Goal: Task Accomplishment & Management: Use online tool/utility

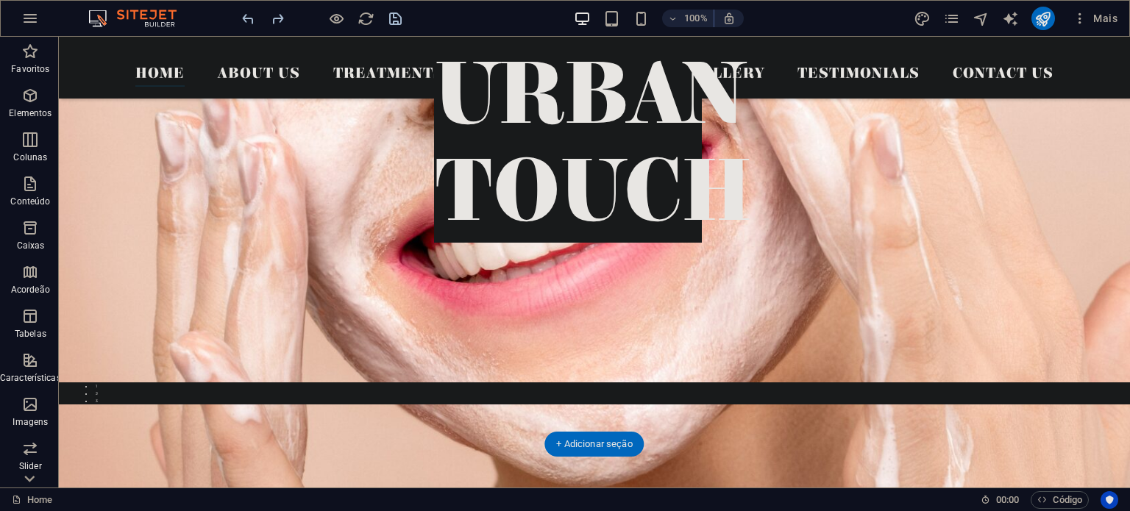
scroll to position [368, 0]
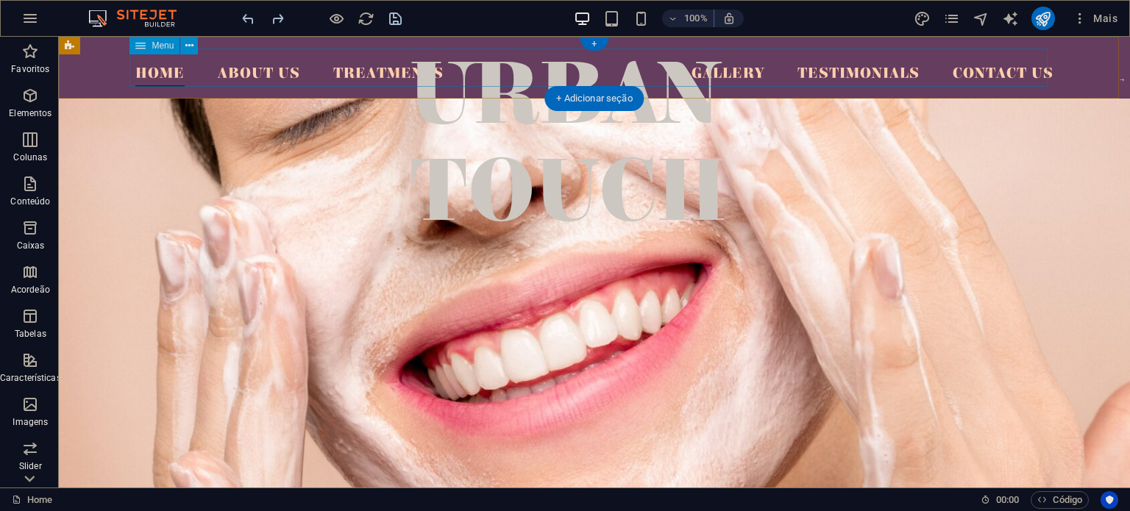
click at [149, 74] on nav "Home About Us Treatments Gallery Testimonials Contact Us" at bounding box center [594, 68] width 918 height 38
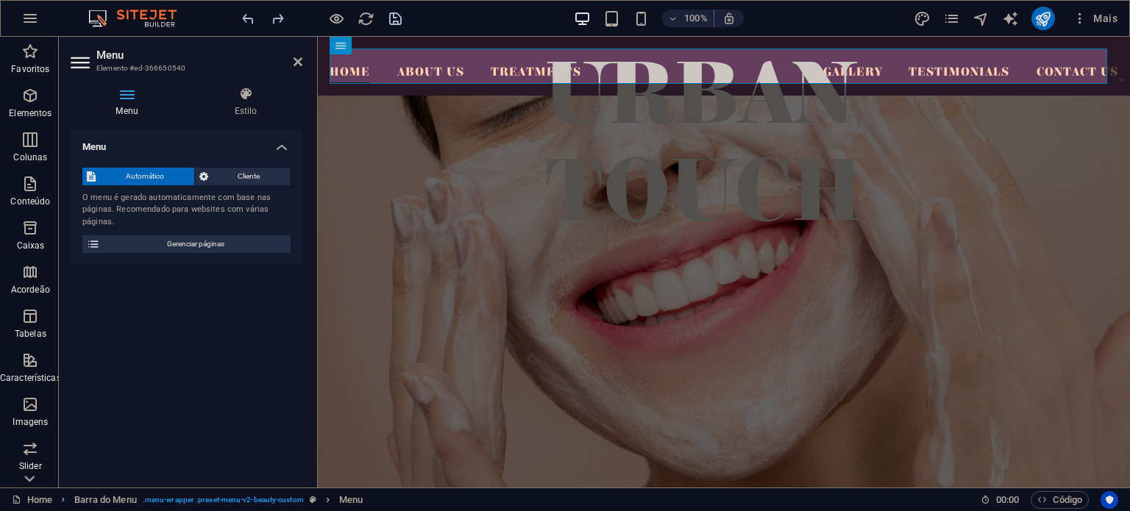
click at [132, 146] on h4 "Menu" at bounding box center [187, 142] width 232 height 26
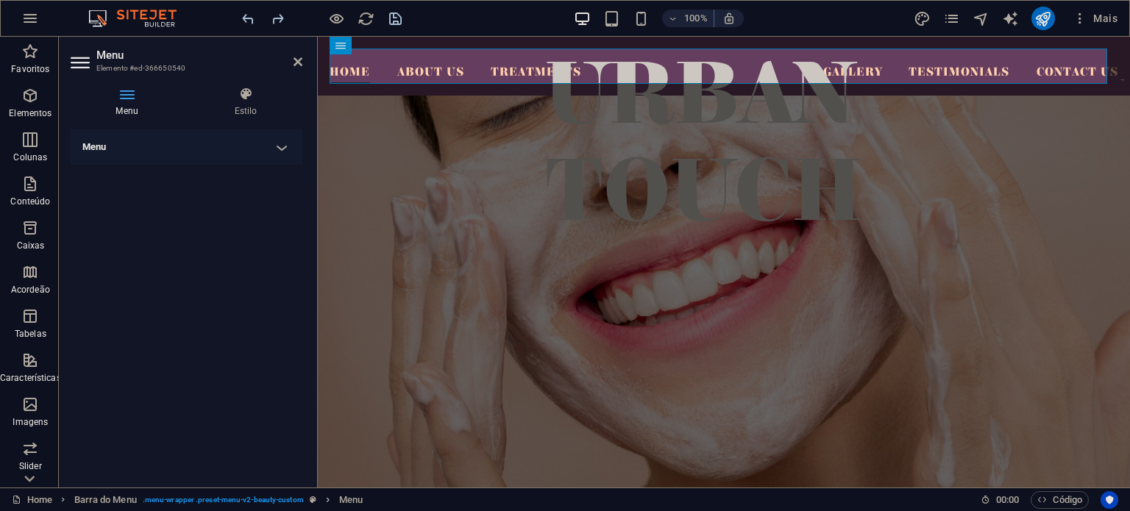
click at [104, 142] on h4 "Menu" at bounding box center [187, 146] width 232 height 35
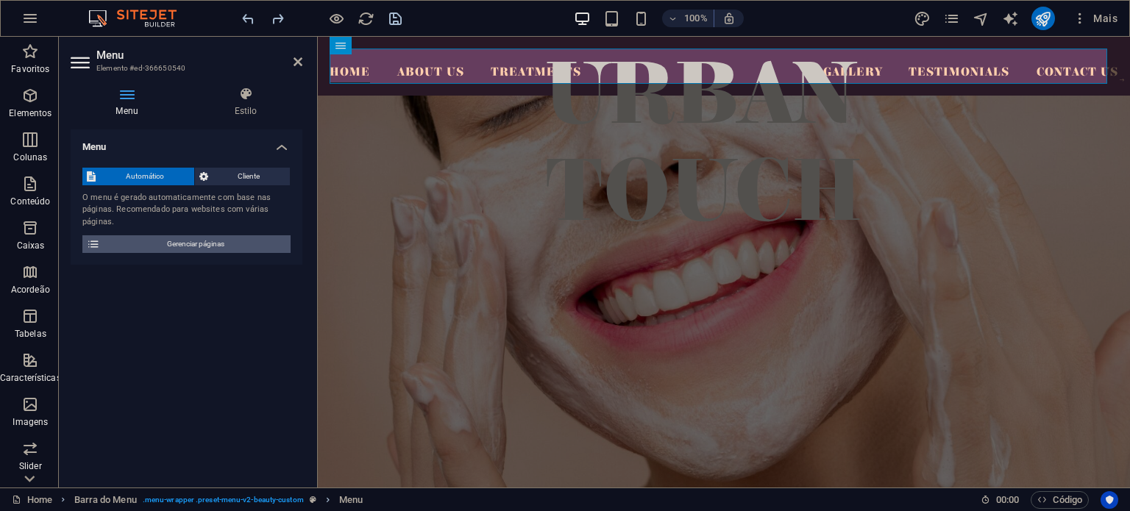
click at [196, 249] on span "Gerenciar páginas" at bounding box center [195, 244] width 182 height 18
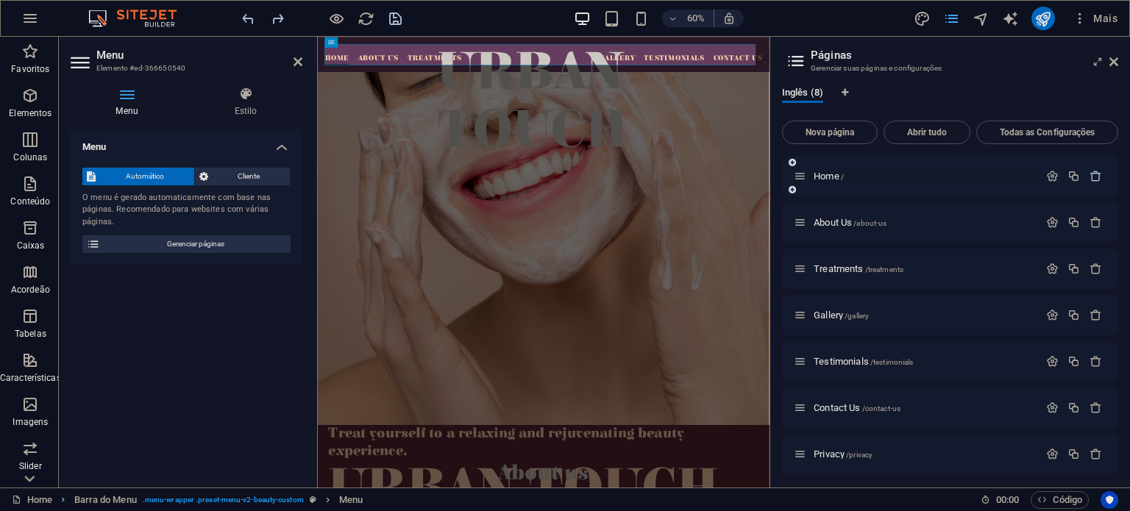
click at [864, 180] on p "Home /" at bounding box center [923, 176] width 221 height 10
click at [797, 177] on icon at bounding box center [799, 176] width 13 height 13
click at [802, 182] on icon at bounding box center [799, 176] width 13 height 13
click at [810, 224] on div "About Us /about-us" at bounding box center [923, 223] width 229 height 10
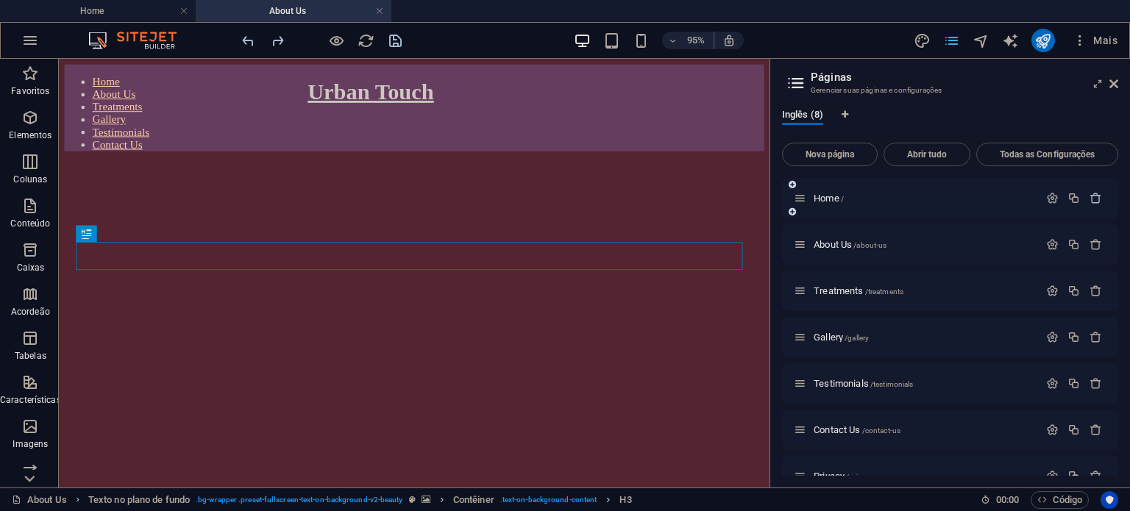
scroll to position [291, 0]
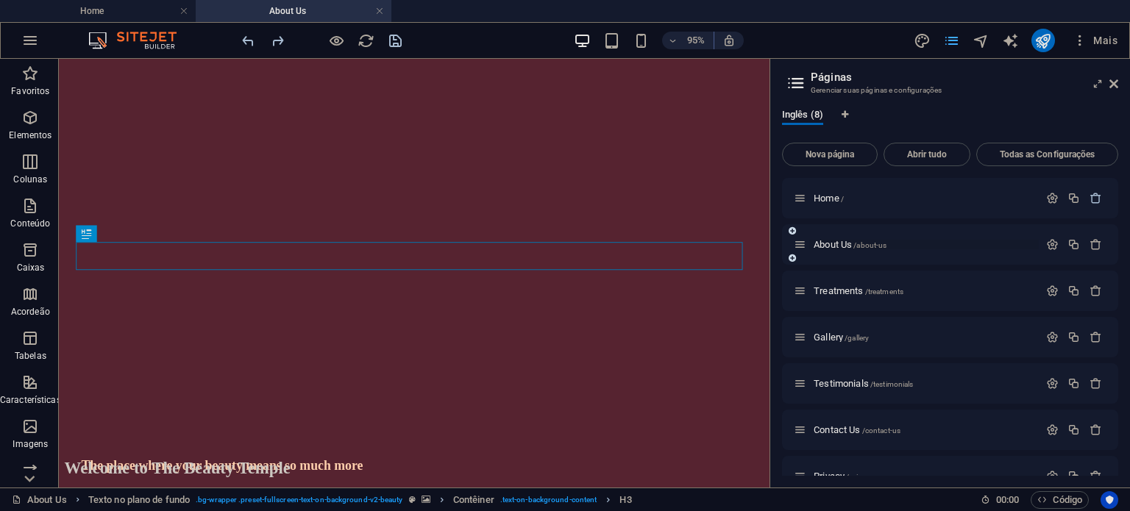
click at [829, 240] on span "About Us /about-us" at bounding box center [849, 244] width 73 height 11
drag, startPoint x: 382, startPoint y: 340, endPoint x: 456, endPoint y: 336, distance: 73.6
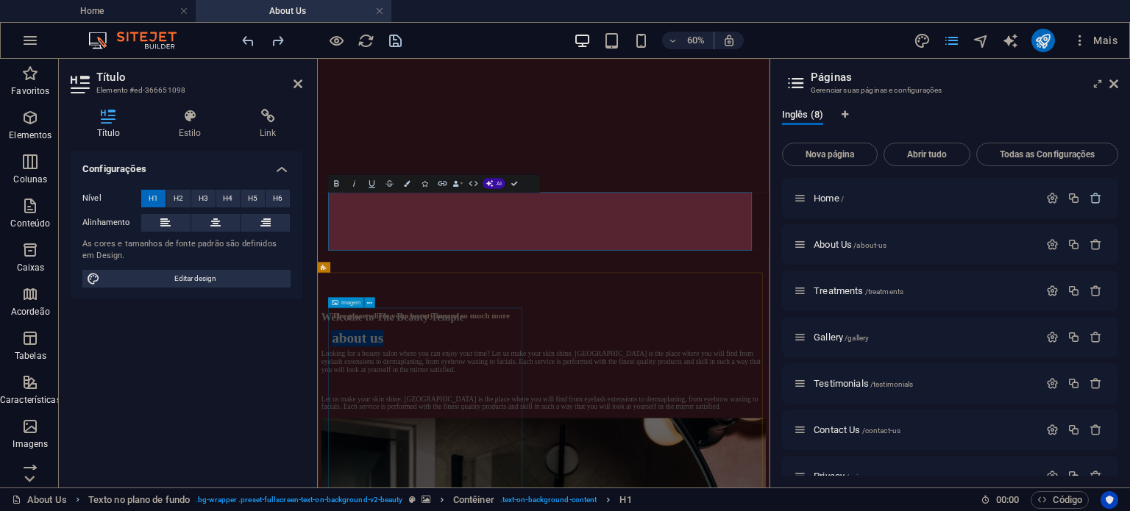
select select "%"
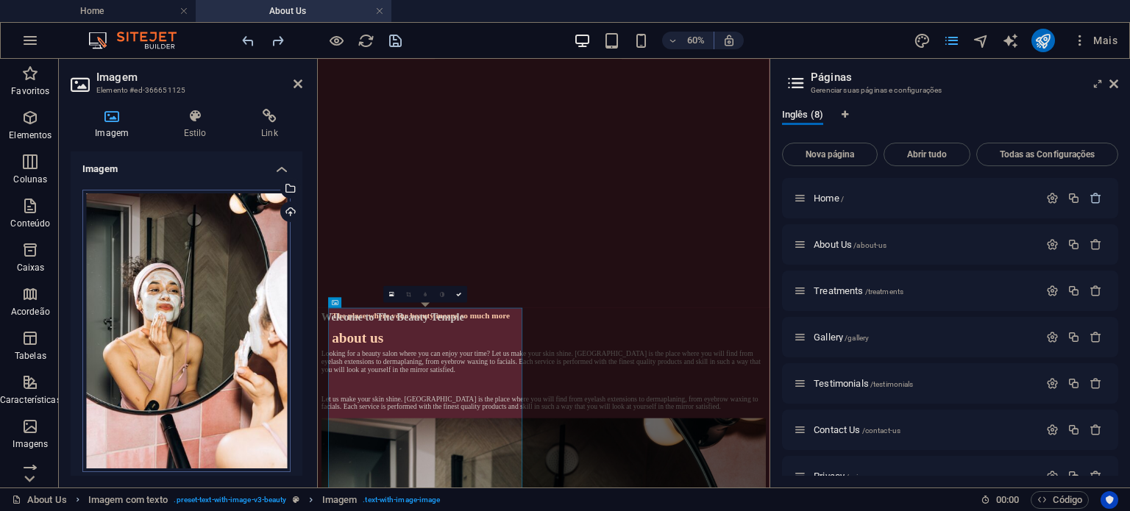
select select "px"
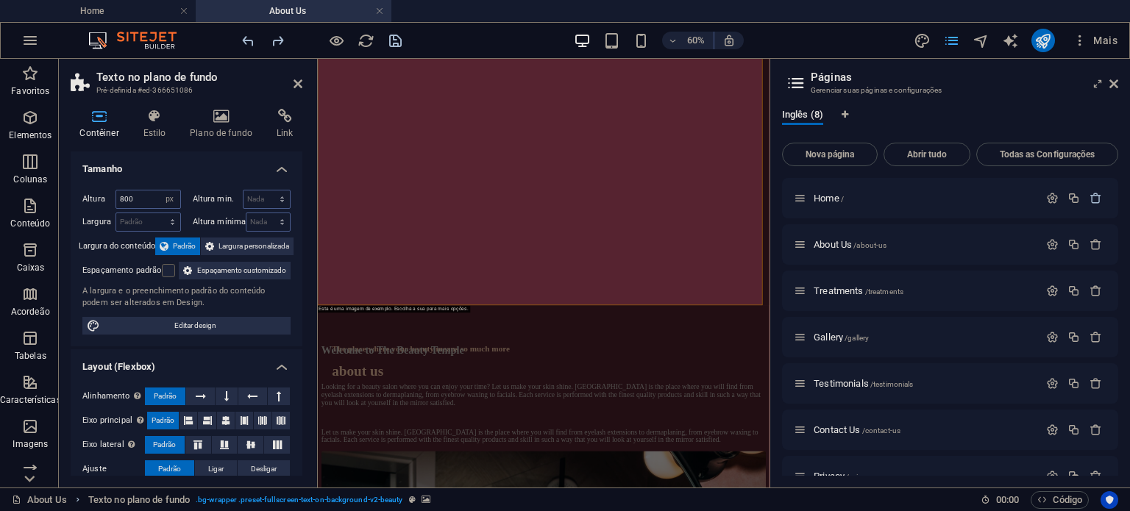
scroll to position [0, 0]
